Goal: Task Accomplishment & Management: Manage account settings

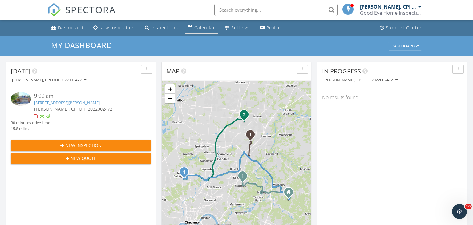
scroll to position [560, 473]
click at [196, 28] on div "Calendar" at bounding box center [204, 28] width 21 height 6
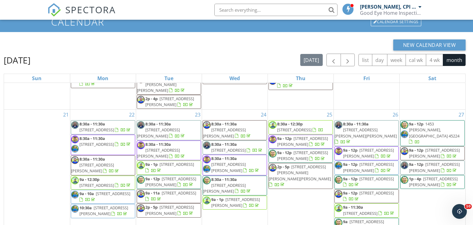
scroll to position [25, 0]
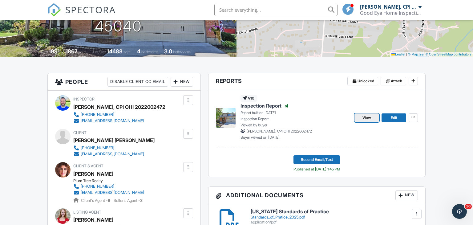
click at [370, 118] on span "View" at bounding box center [366, 117] width 9 height 6
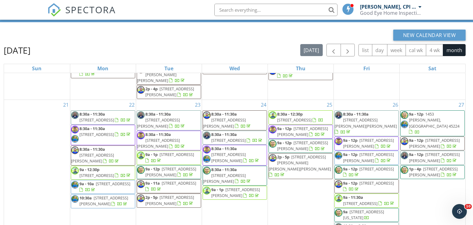
scroll to position [82, 0]
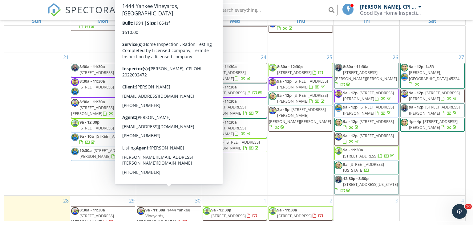
click at [178, 207] on span "1444 Yankee Vineyards, Dayton 45458" at bounding box center [163, 215] width 53 height 17
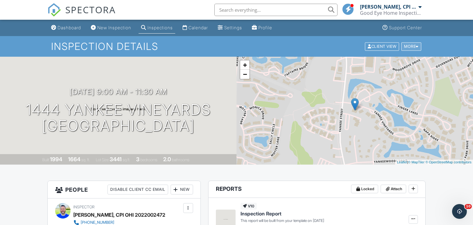
click at [417, 44] on div "More" at bounding box center [411, 46] width 20 height 8
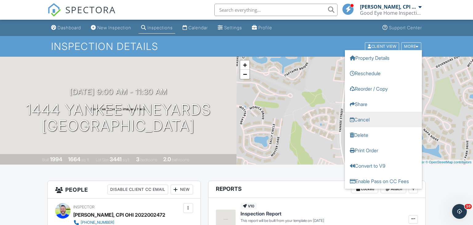
click at [366, 120] on link "Cancel" at bounding box center [383, 118] width 77 height 15
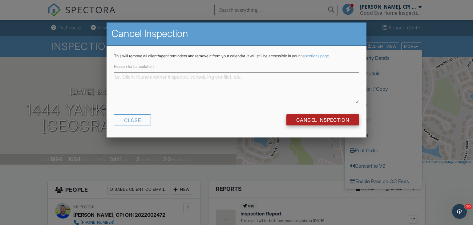
click at [334, 121] on input "Cancel Inspection" at bounding box center [322, 119] width 73 height 11
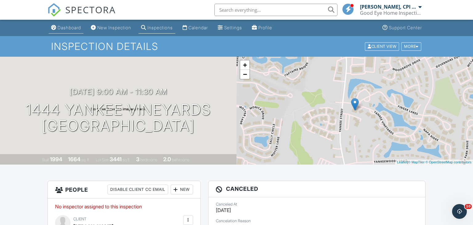
click at [71, 28] on div "Dashboard" at bounding box center [69, 27] width 23 height 5
